Goal: Task Accomplishment & Management: Complete application form

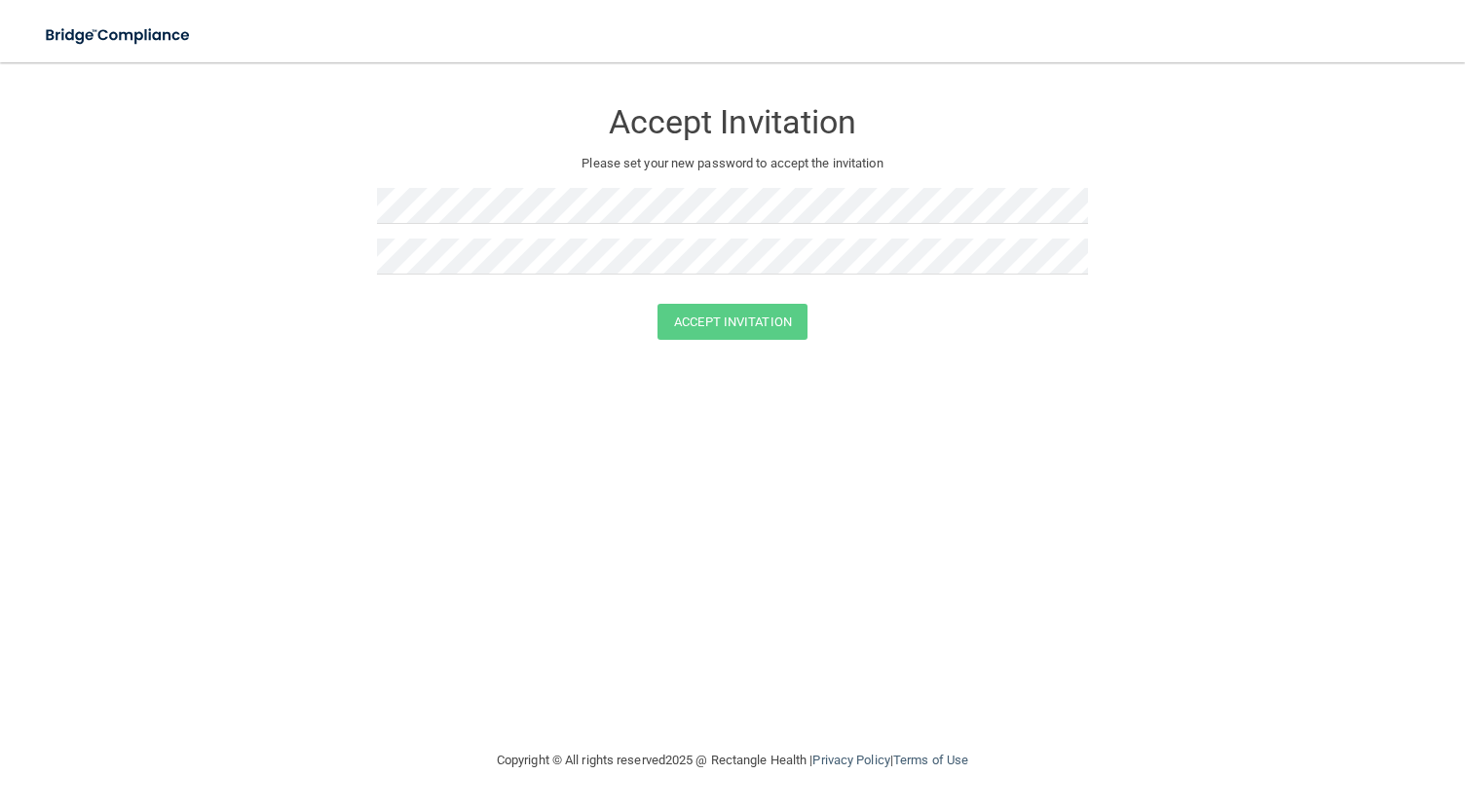
drag, startPoint x: 458, startPoint y: 225, endPoint x: 308, endPoint y: 315, distance: 174.9
click at [308, 315] on div "Accept Invitation" at bounding box center [732, 322] width 1416 height 36
click at [723, 317] on button "Accept Invitation" at bounding box center [732, 322] width 149 height 36
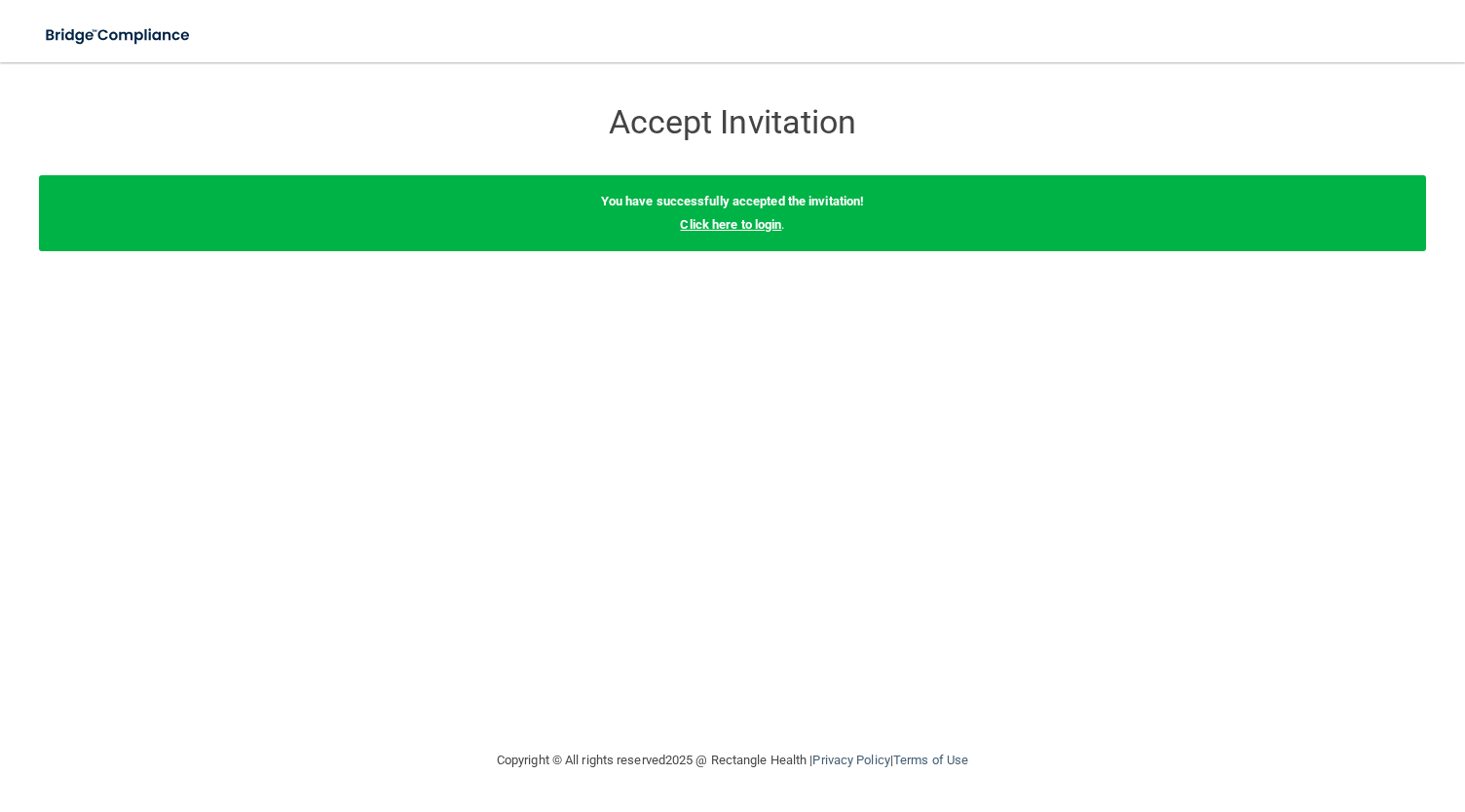
click at [744, 223] on link "Click here to login" at bounding box center [731, 224] width 102 height 15
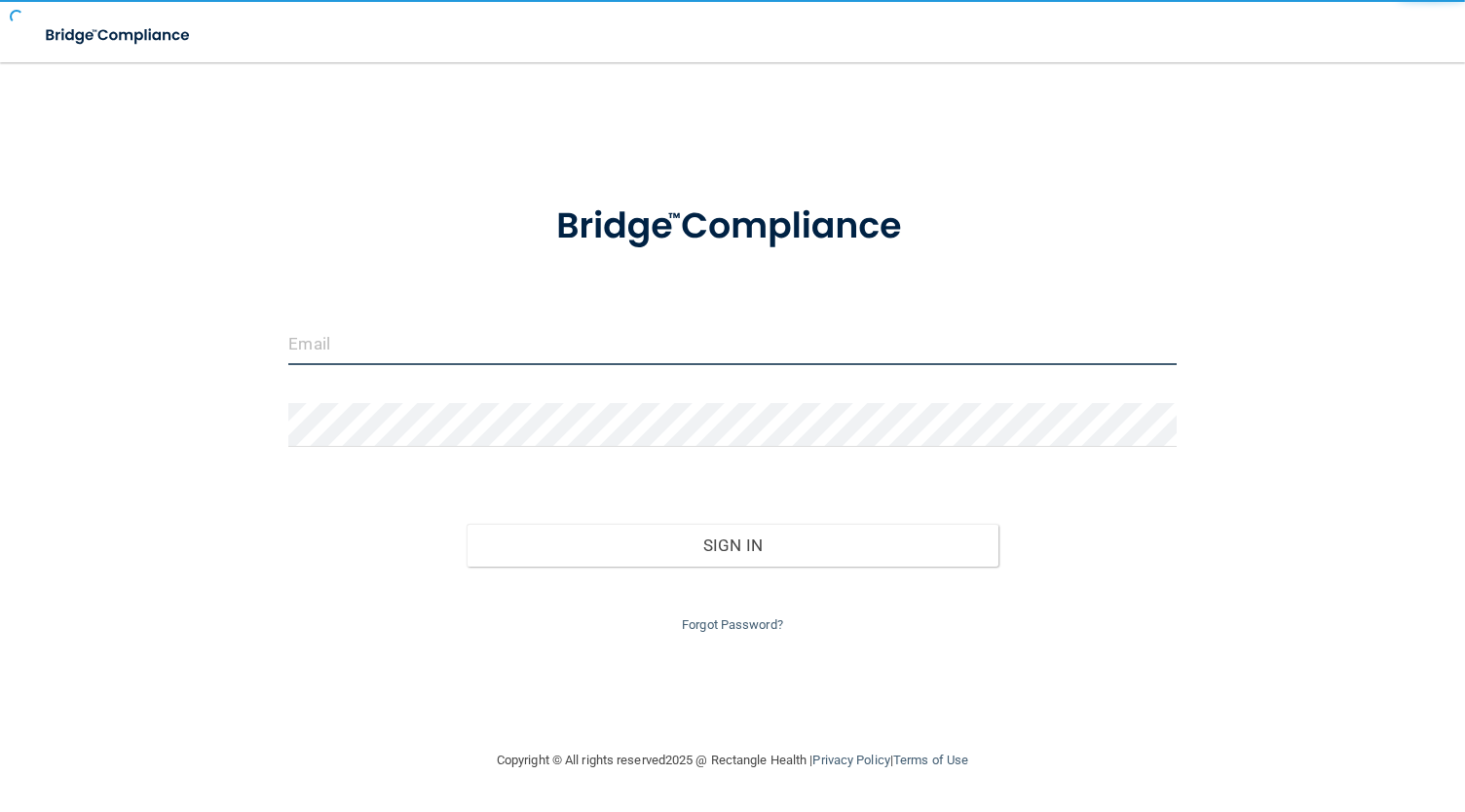
type input "[EMAIL_ADDRESS][DOMAIN_NAME]"
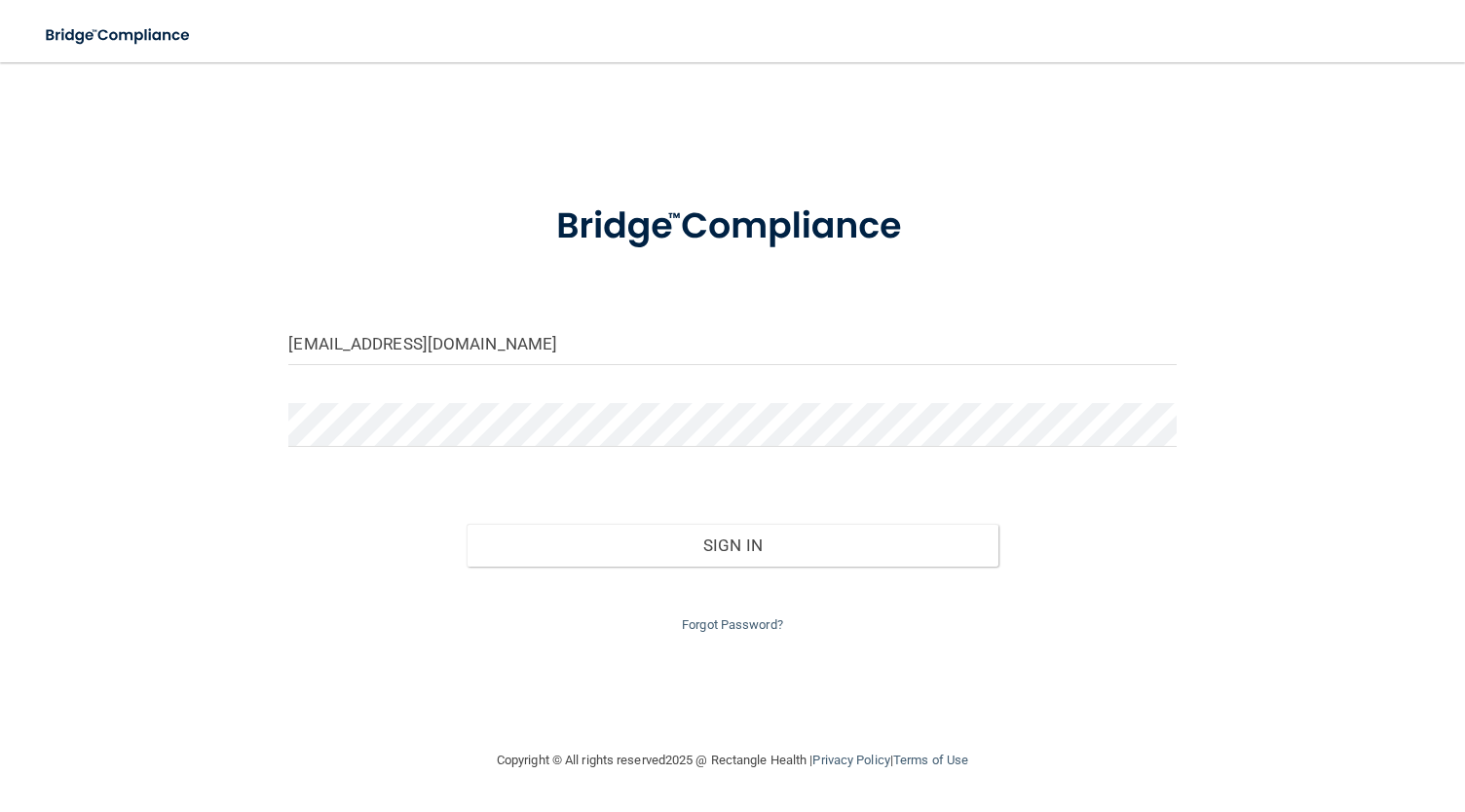
click at [146, 309] on div "[EMAIL_ADDRESS][DOMAIN_NAME] Invalid email/password. You don't have permission …" at bounding box center [732, 406] width 1386 height 648
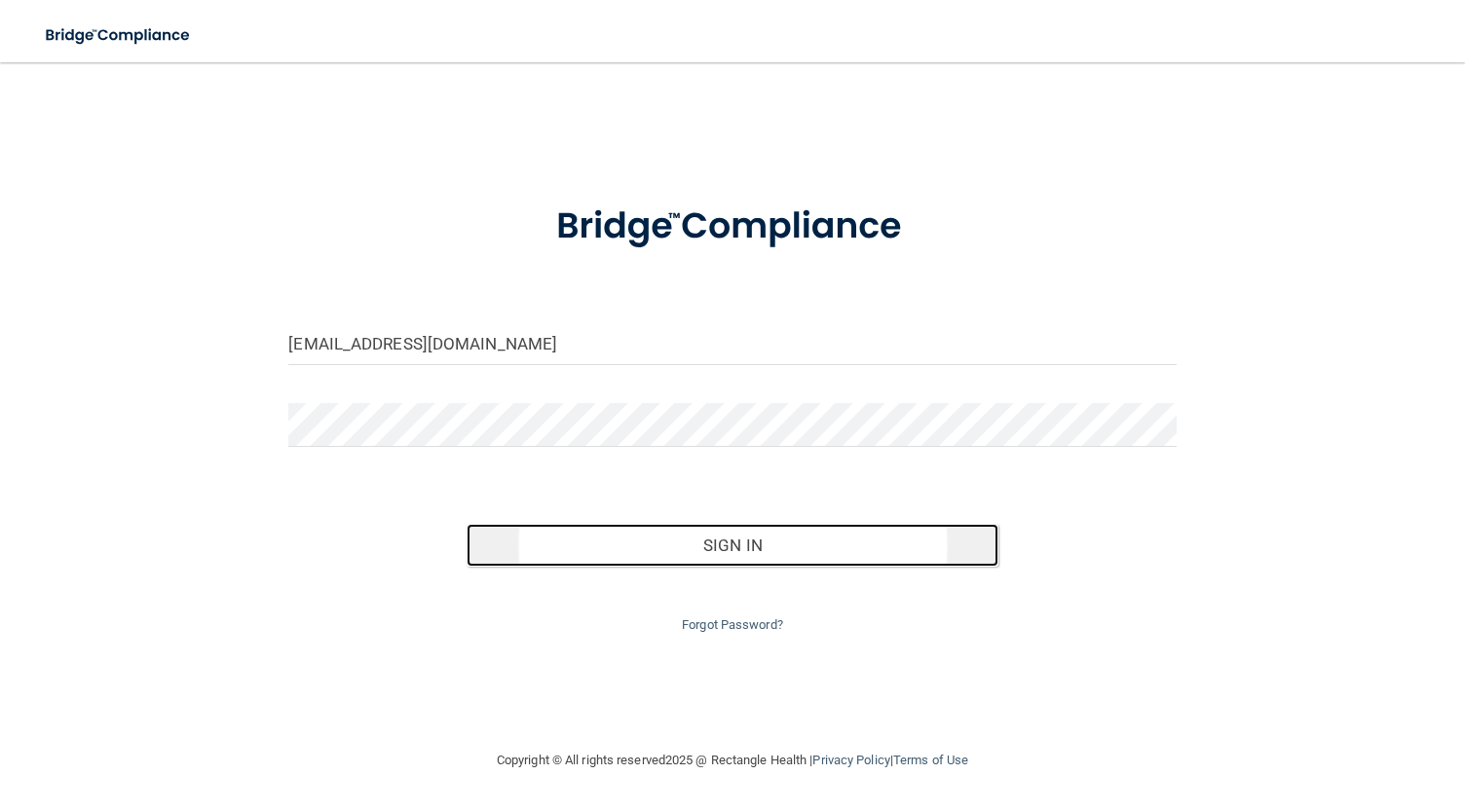
click at [631, 550] on button "Sign In" at bounding box center [732, 545] width 532 height 43
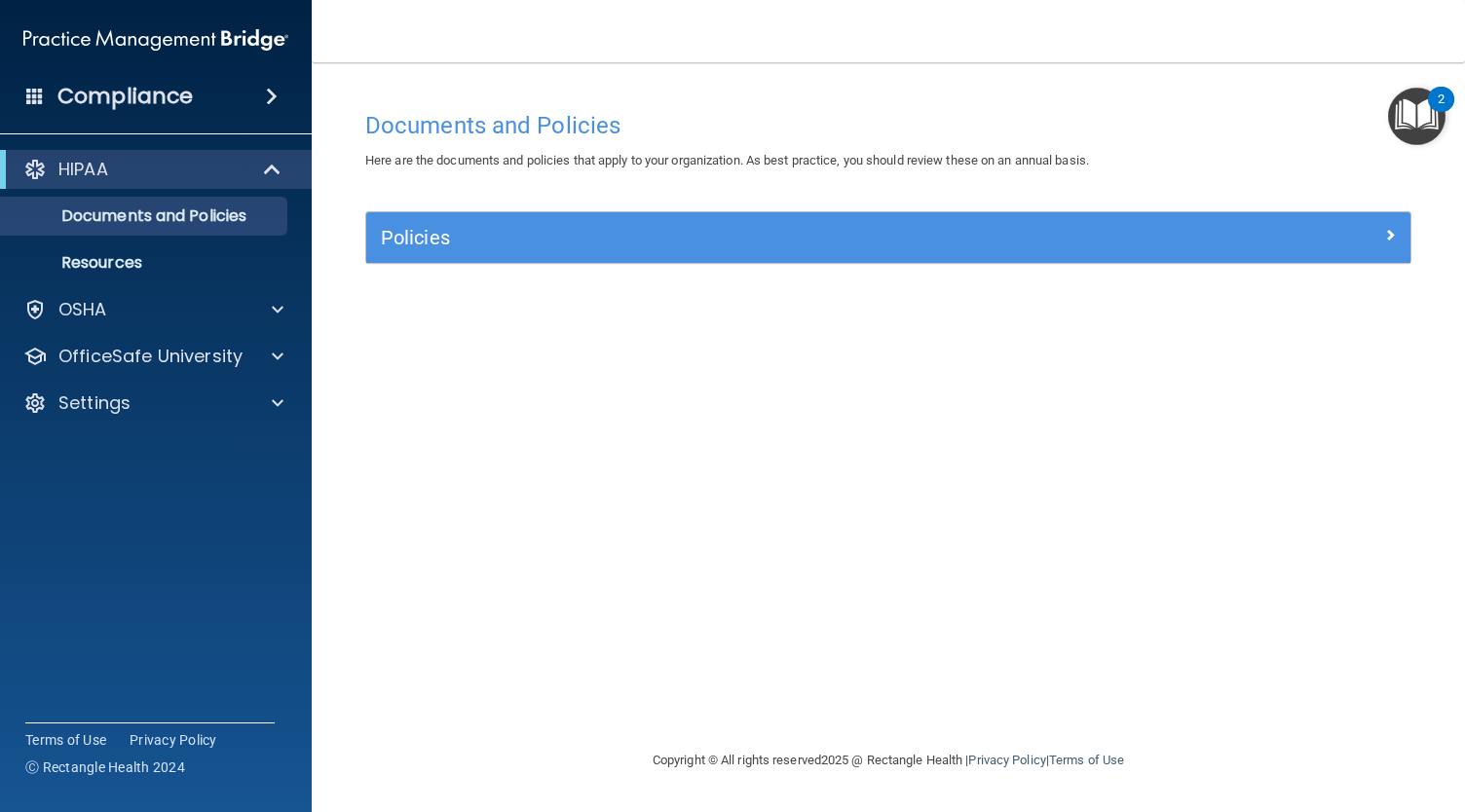
click at [631, 550] on div "Documents and Policies Here are the documents and policies that apply to your o…" at bounding box center [888, 425] width 1075 height 648
